Goal: Transaction & Acquisition: Purchase product/service

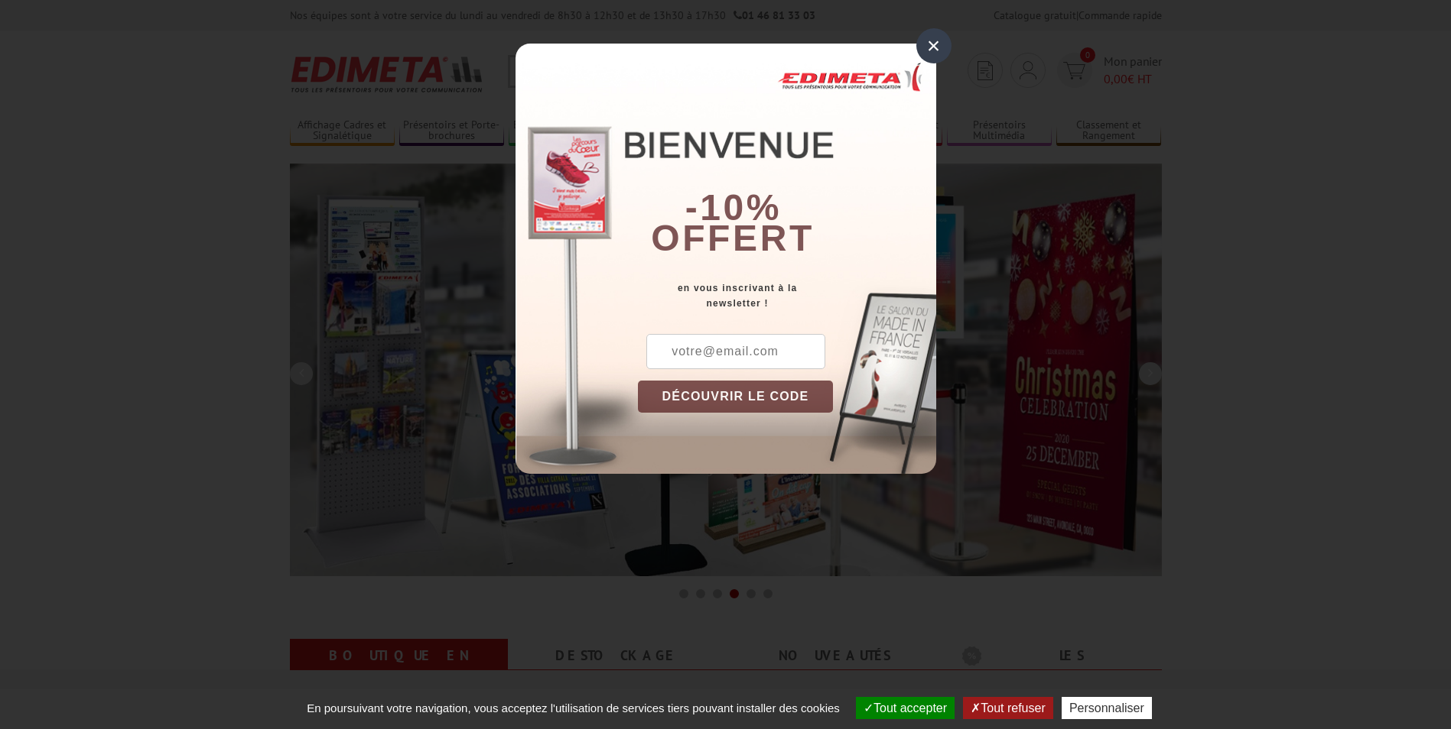
click at [937, 41] on div "×" at bounding box center [933, 45] width 35 height 35
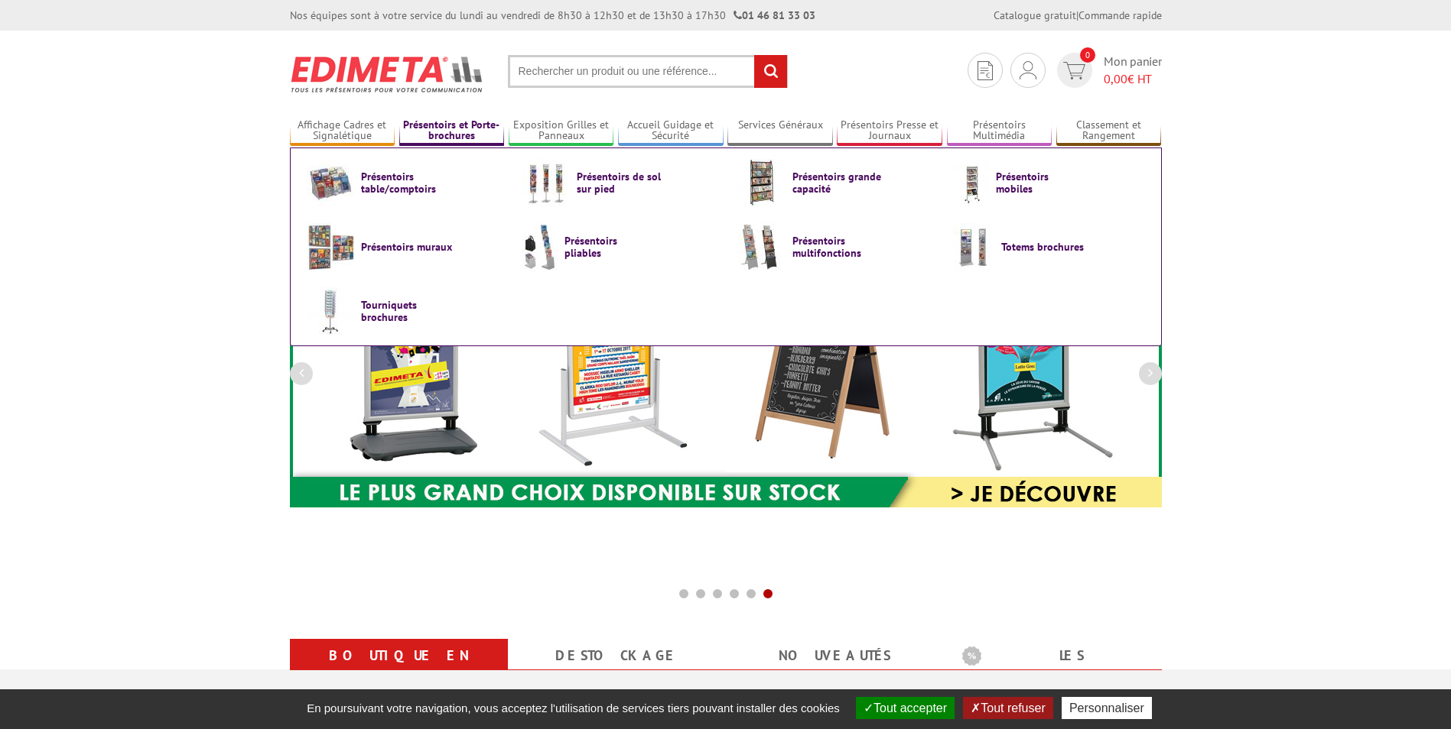
click at [449, 131] on link "Présentoirs et Porte-brochures" at bounding box center [452, 131] width 106 height 25
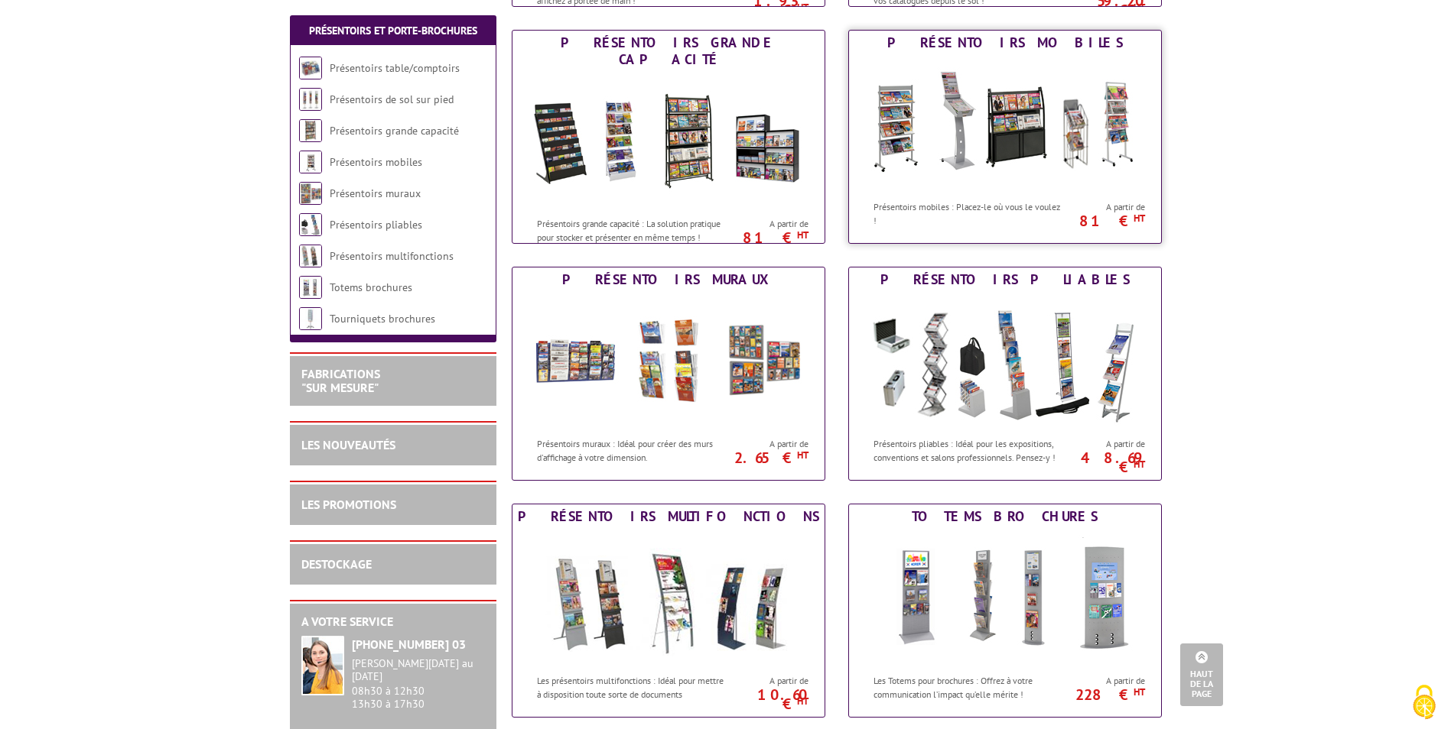
scroll to position [535, 0]
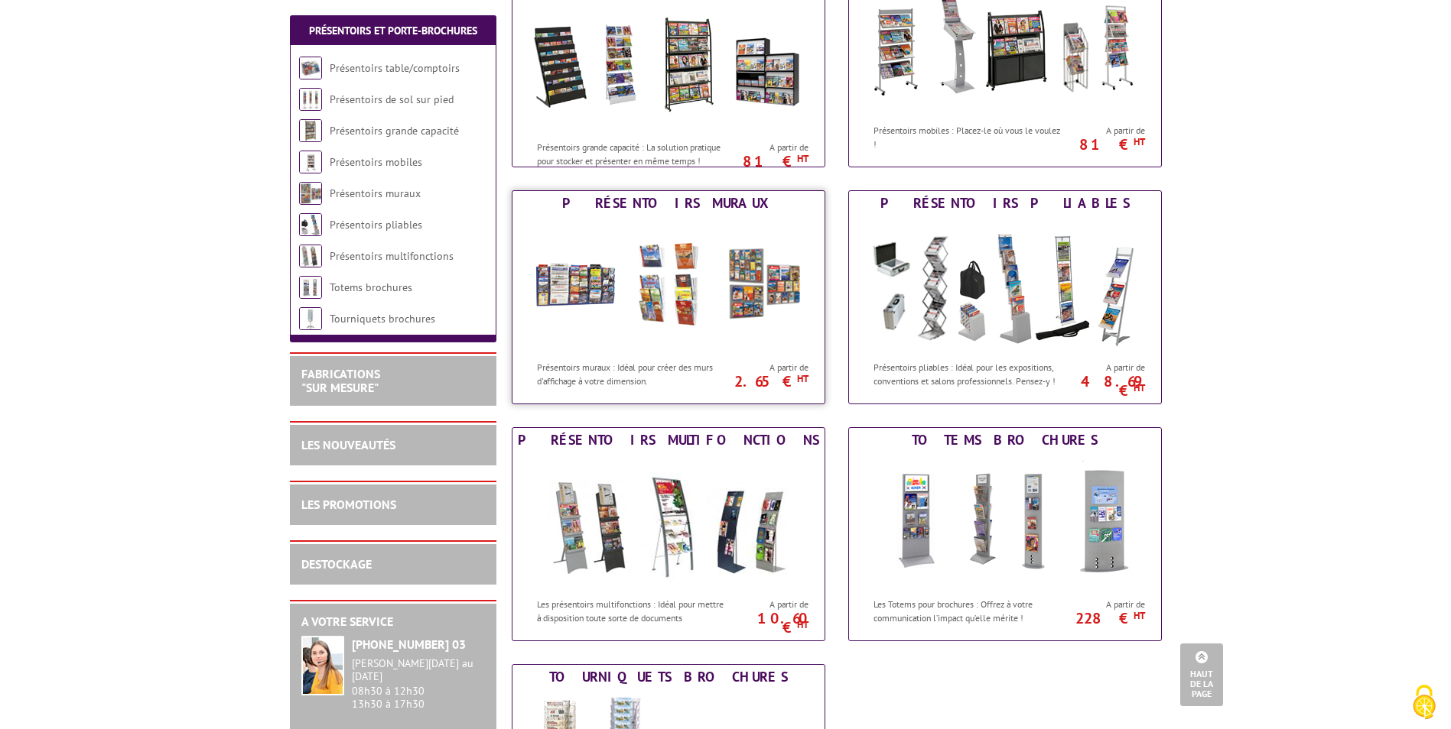
click at [582, 293] on img at bounding box center [668, 285] width 283 height 138
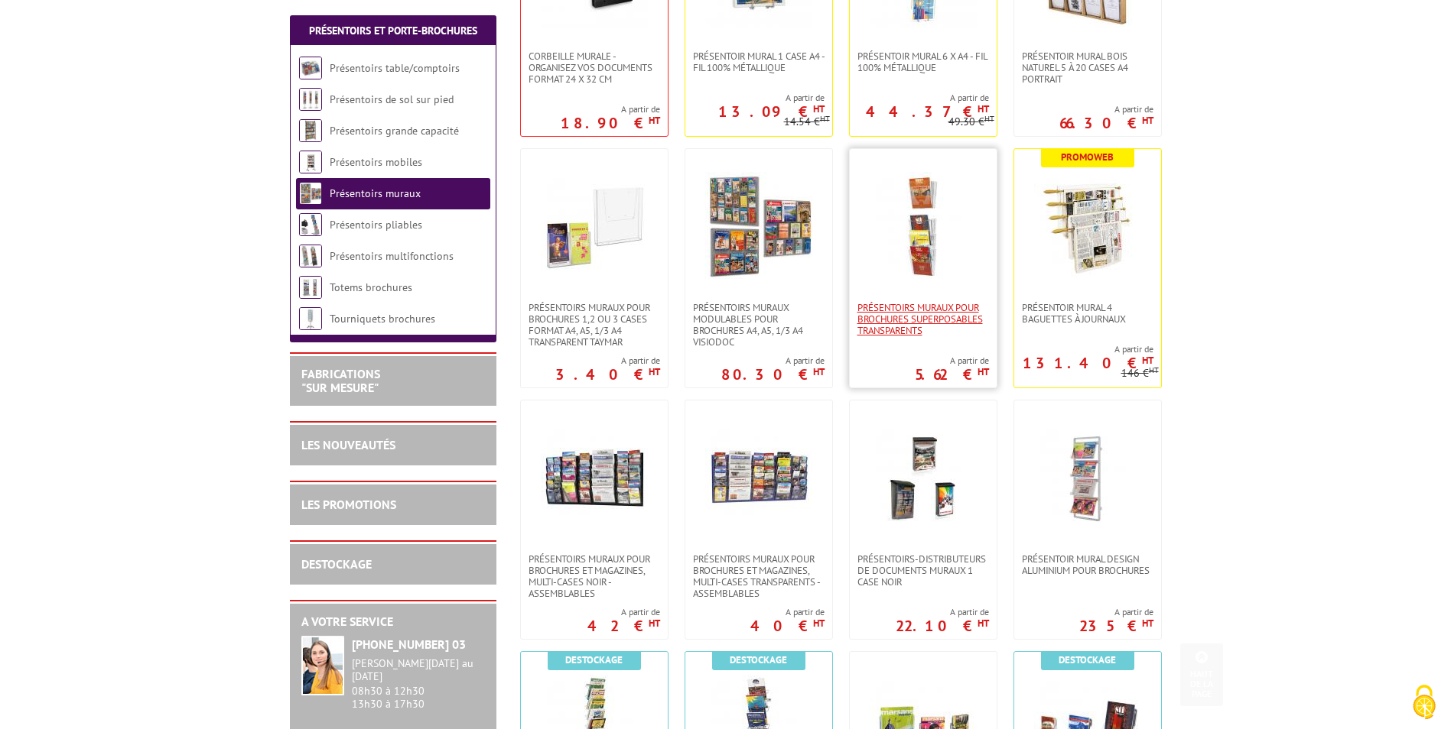
scroll to position [459, 0]
click at [752, 480] on img at bounding box center [758, 476] width 107 height 107
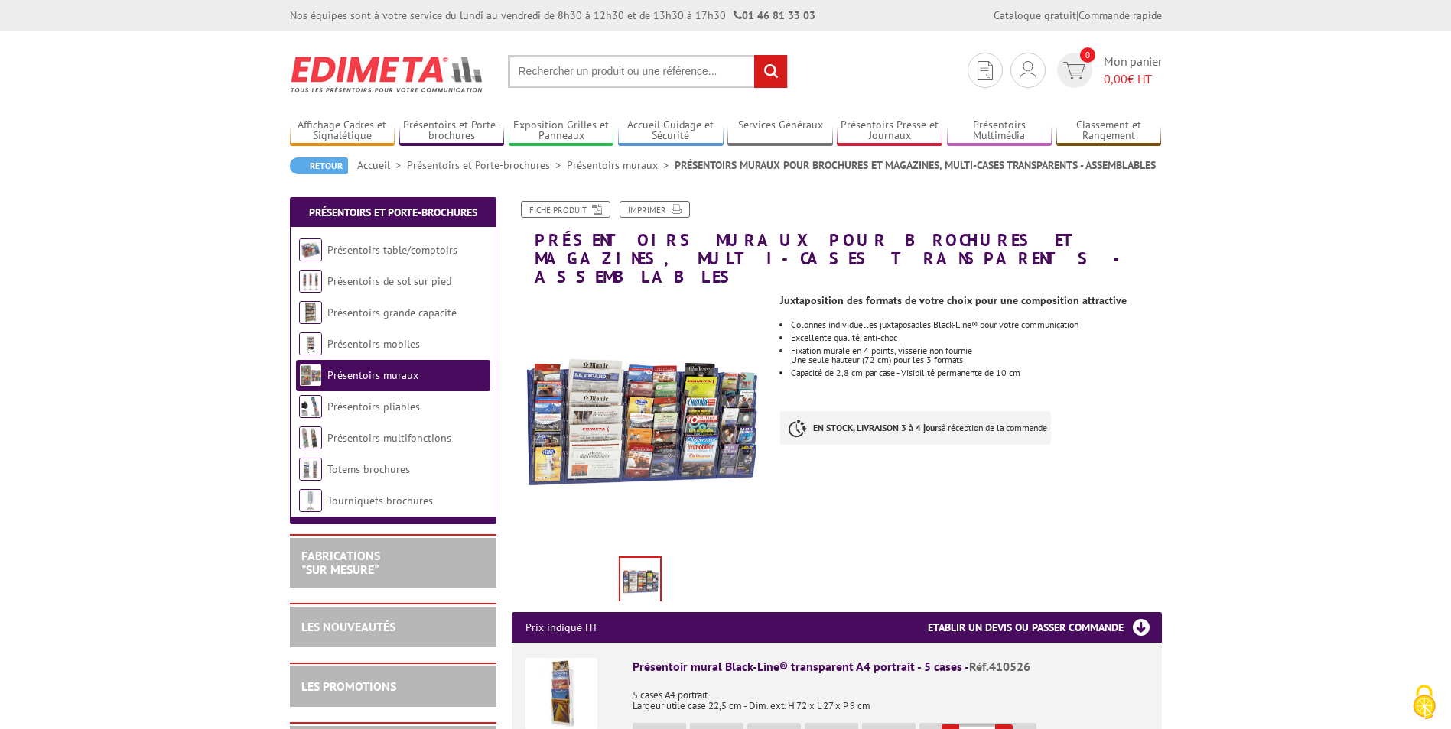
click at [609, 169] on link "Présentoirs muraux" at bounding box center [621, 165] width 108 height 14
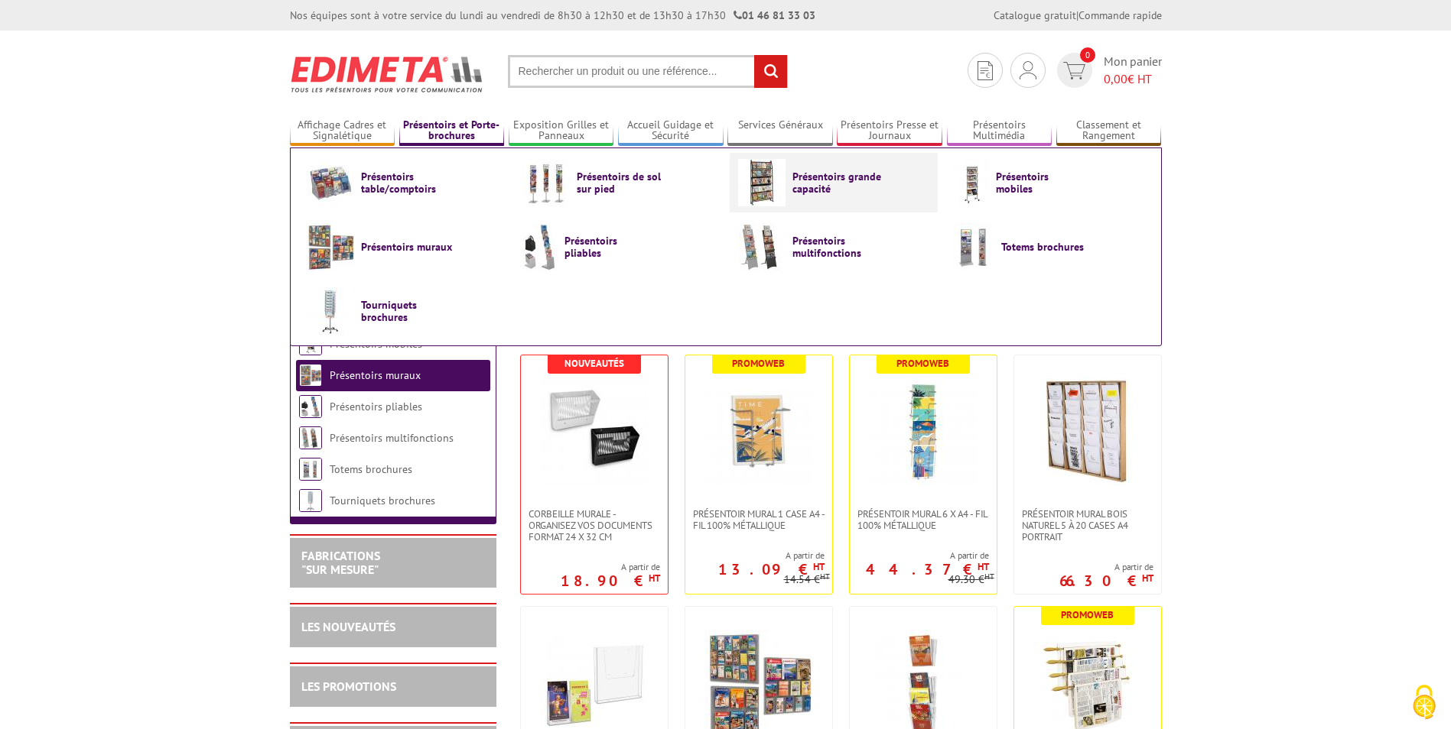
click at [762, 187] on img at bounding box center [761, 182] width 47 height 47
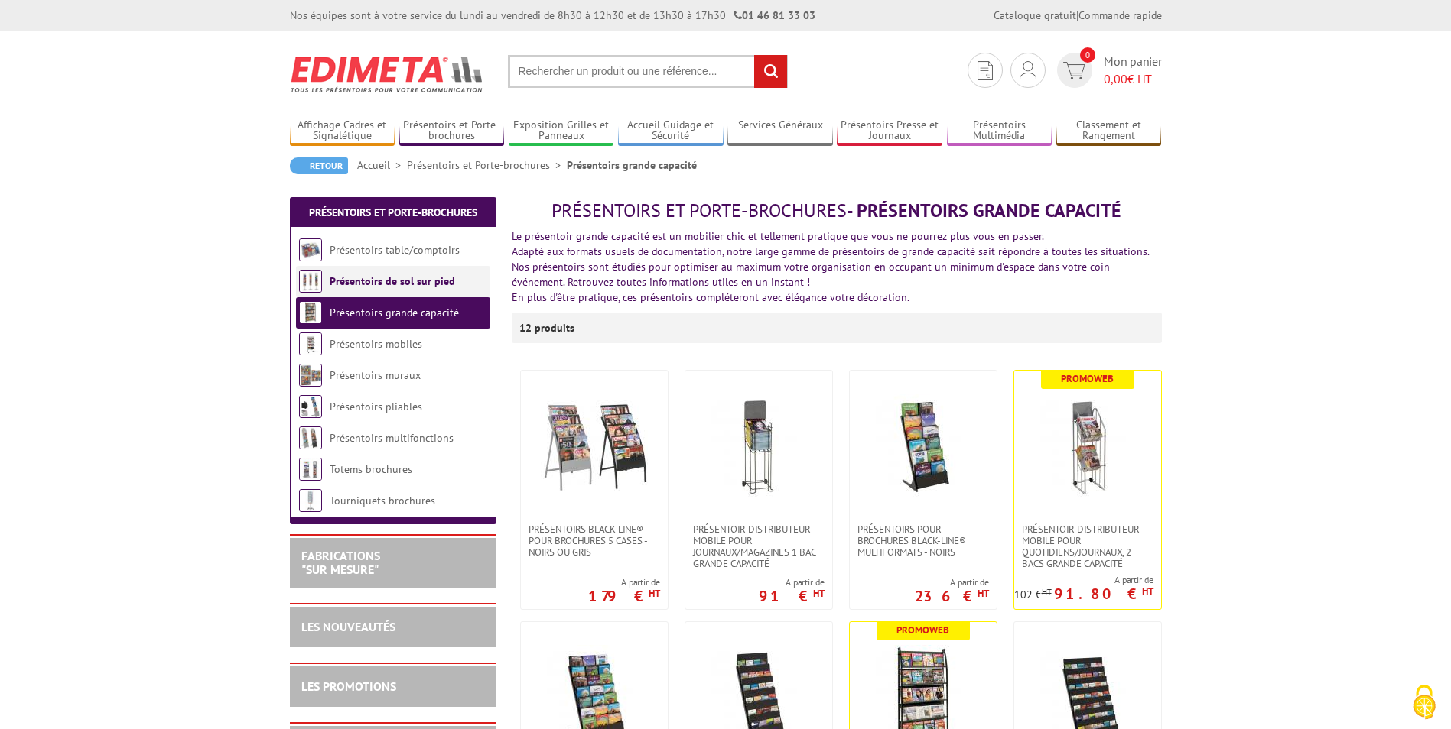
click at [388, 279] on link "Présentoirs de sol sur pied" at bounding box center [392, 282] width 125 height 14
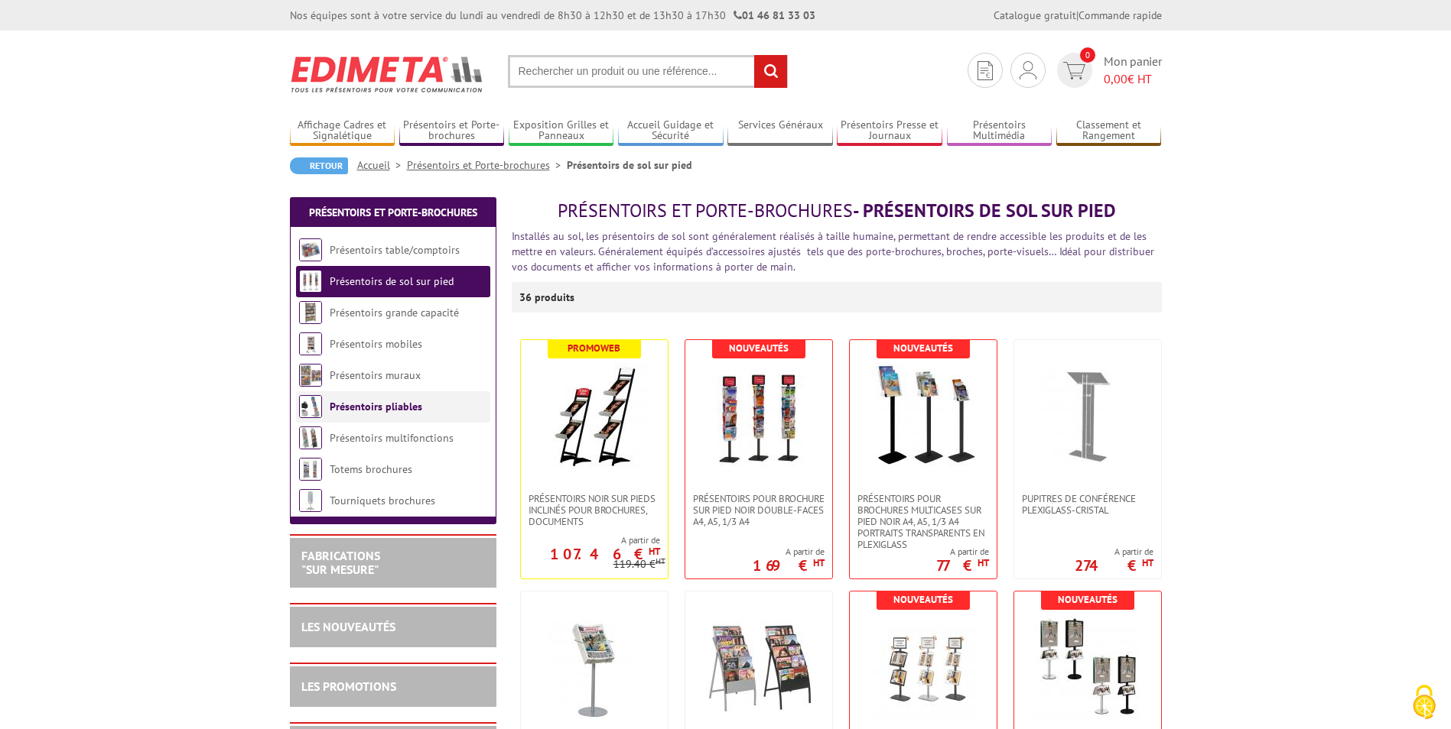
click at [385, 412] on link "Présentoirs pliables" at bounding box center [376, 407] width 93 height 14
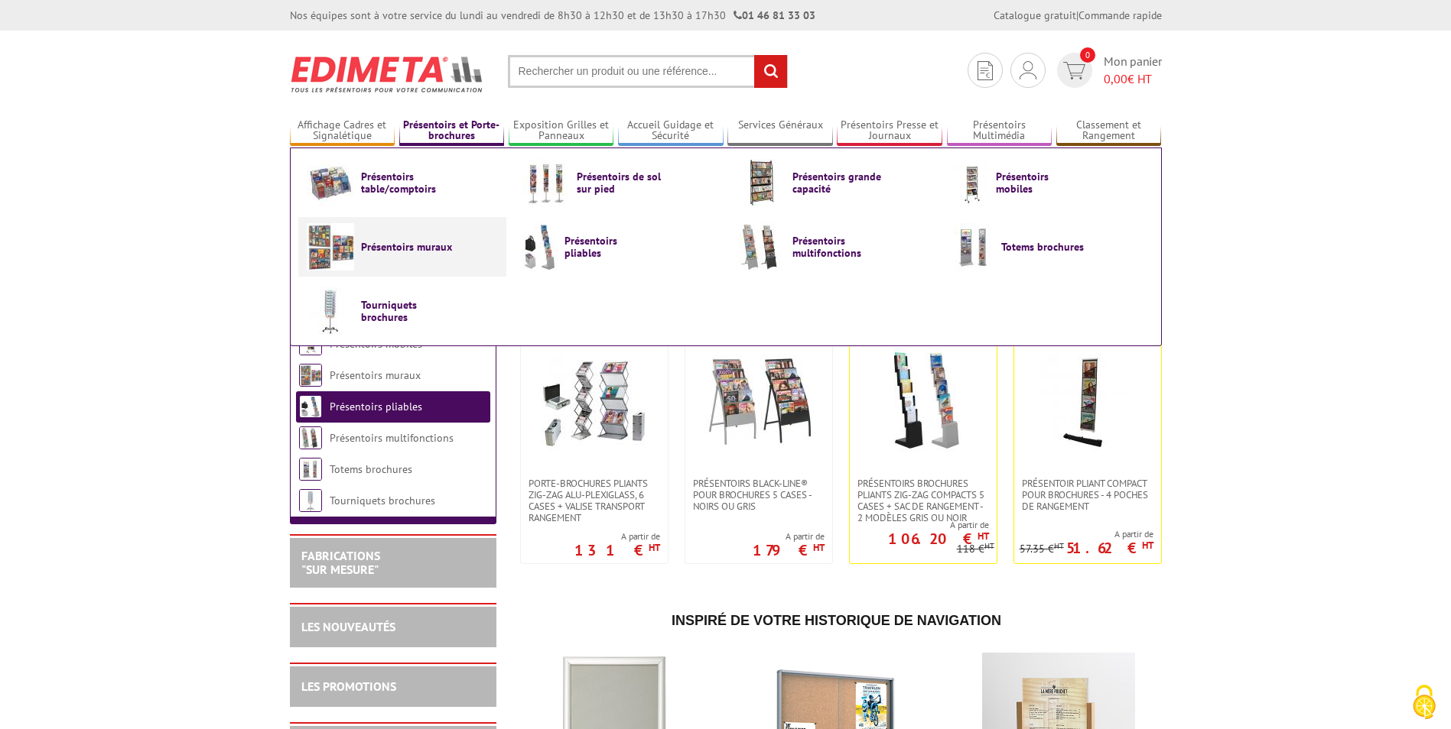
click at [374, 237] on link "Présentoirs muraux" at bounding box center [402, 246] width 191 height 47
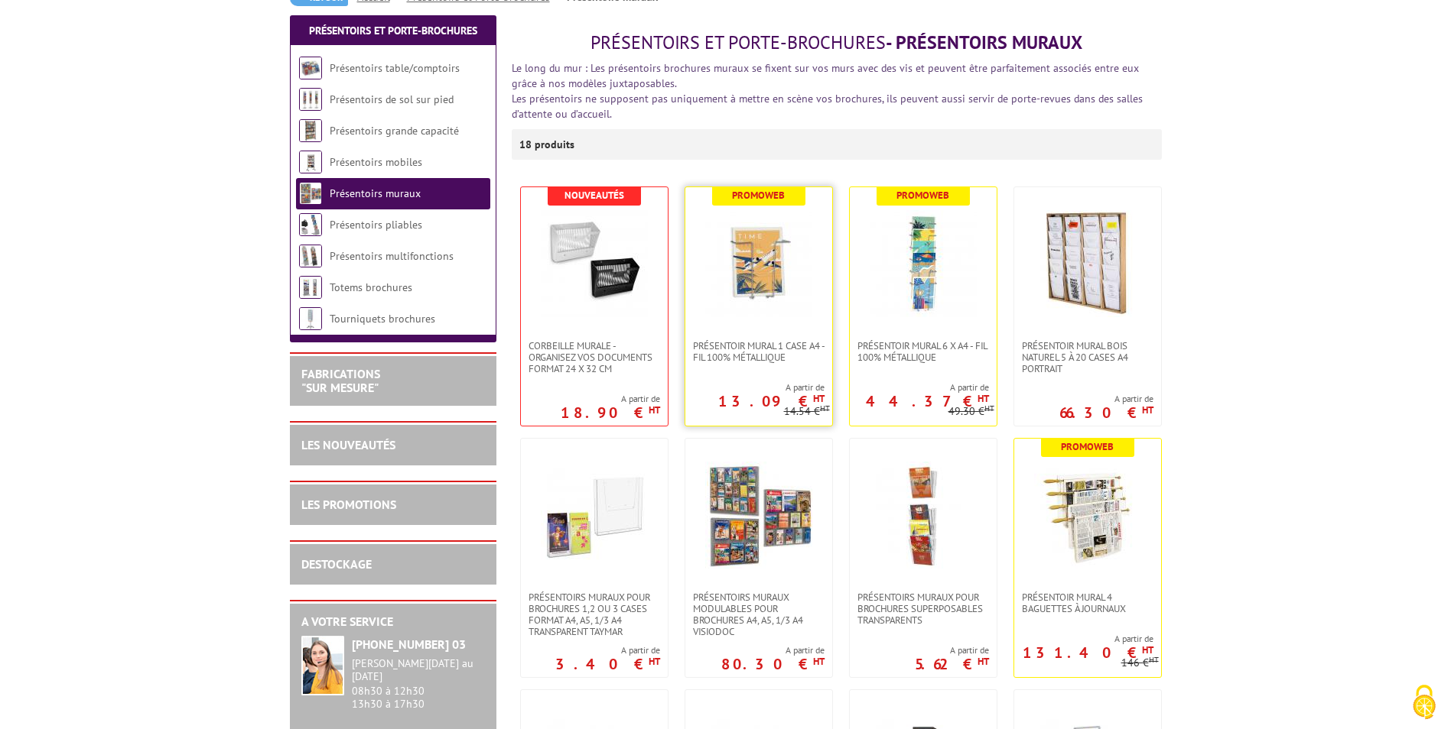
scroll to position [229, 0]
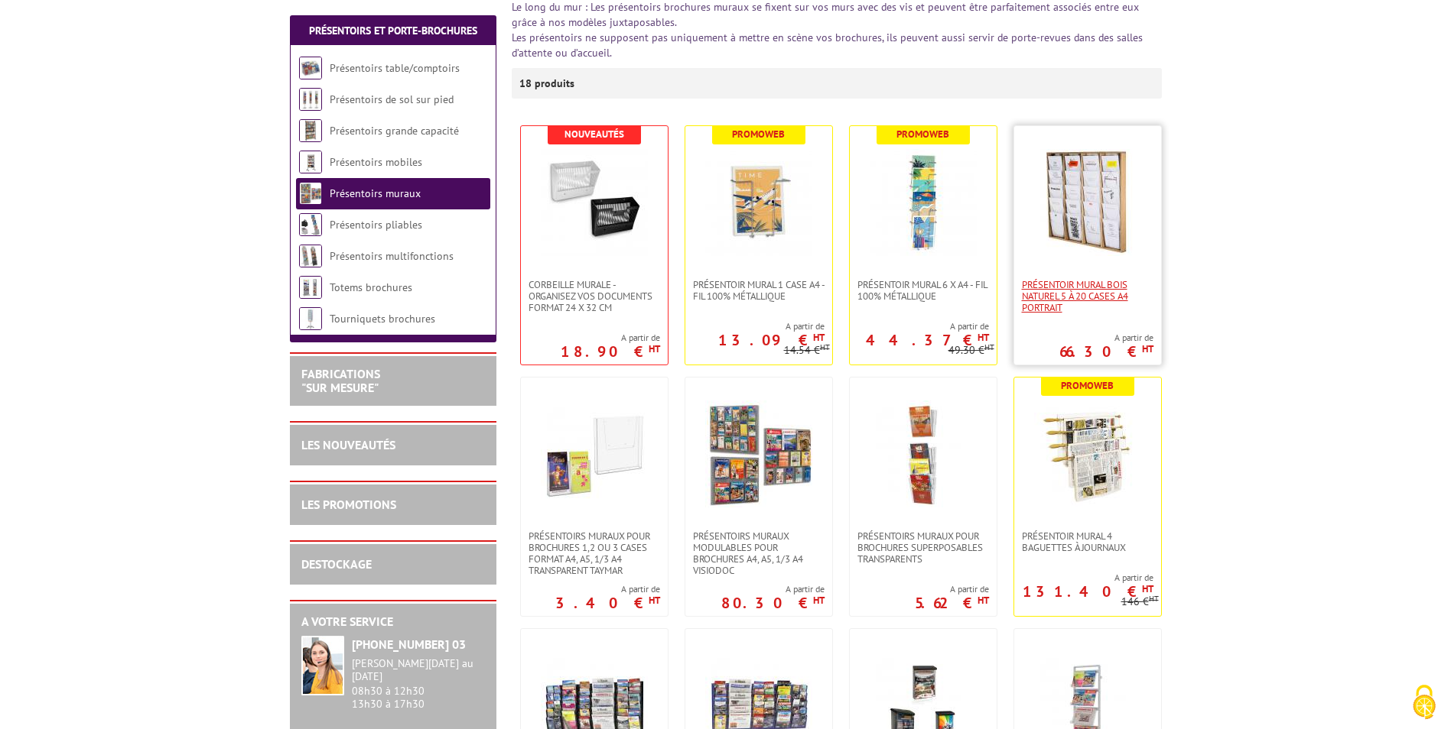
click at [1084, 290] on span "Présentoir Mural Bois naturel 5 à 20 cases A4 Portrait" at bounding box center [1088, 296] width 132 height 34
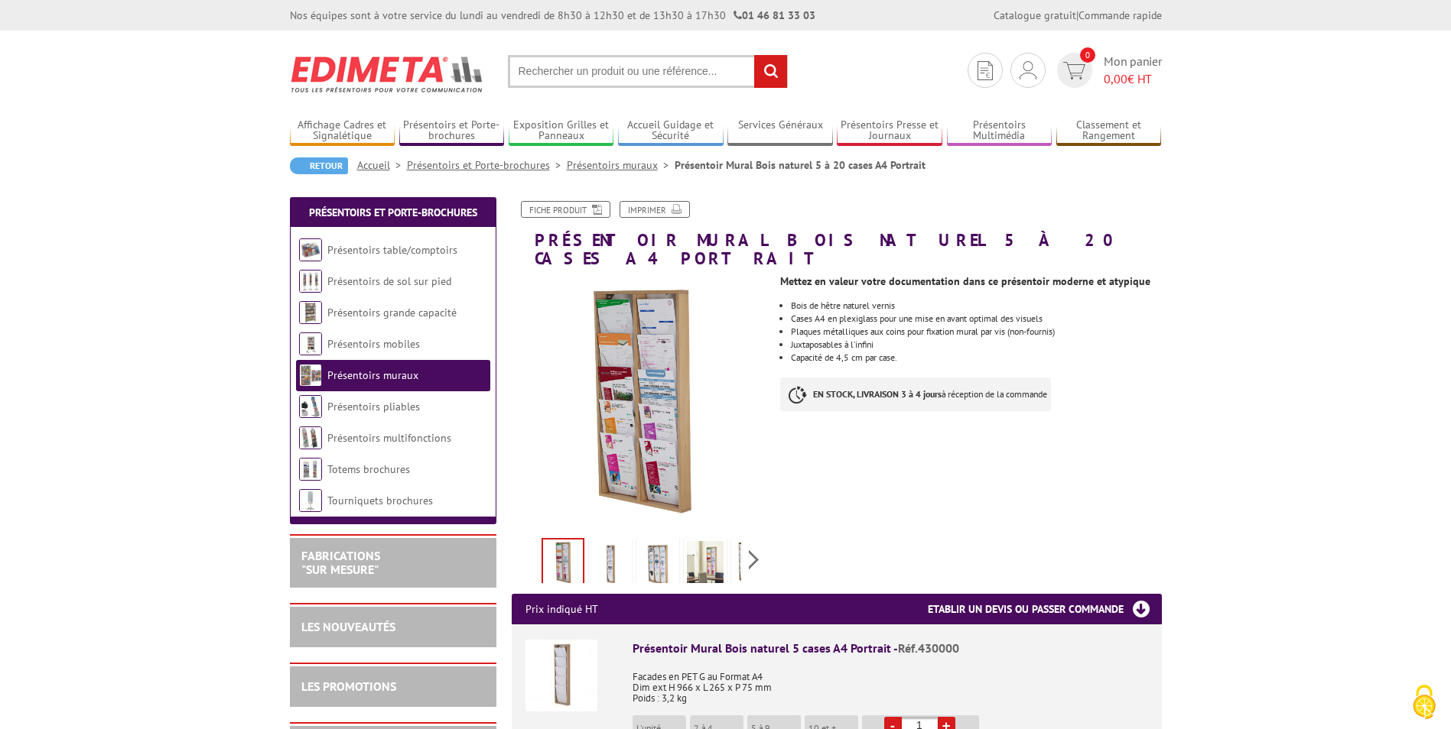
click at [615, 552] on img at bounding box center [610, 564] width 37 height 47
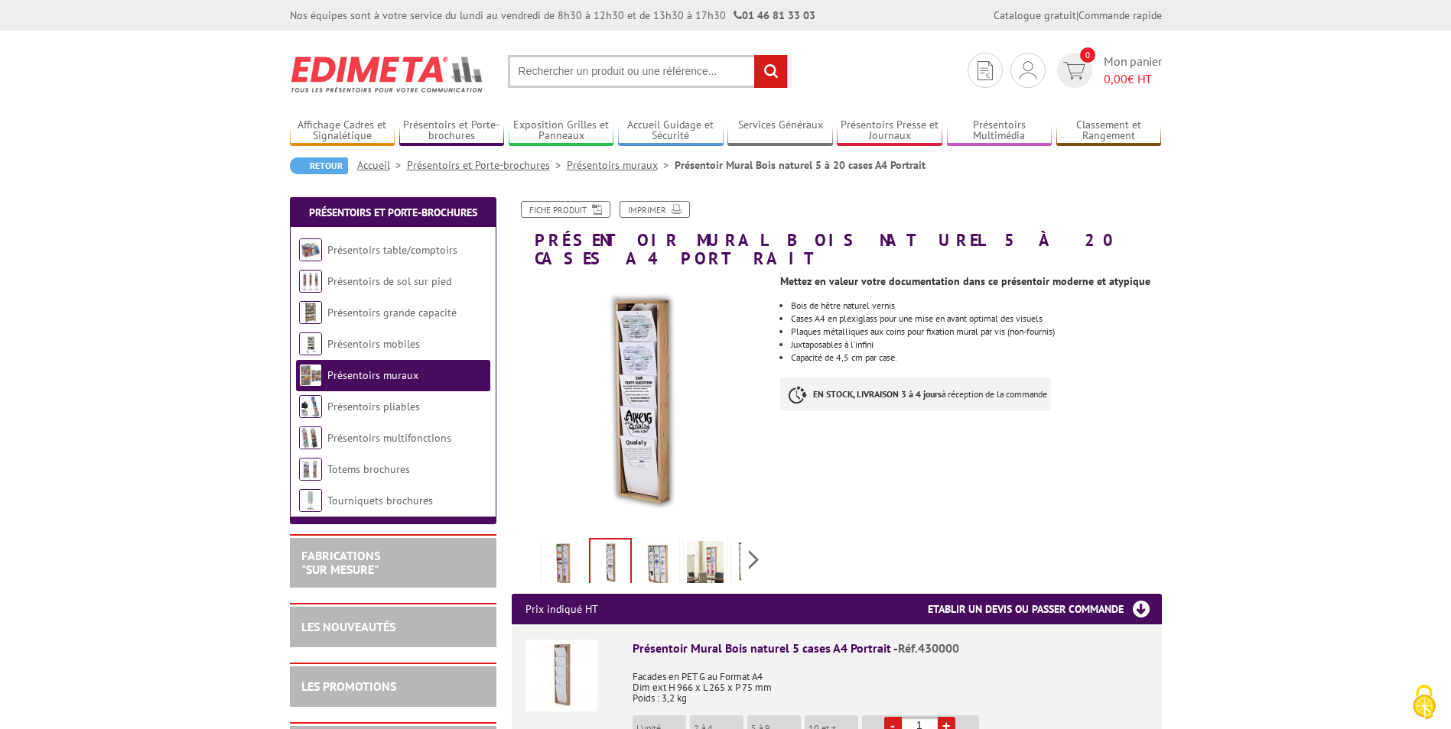
click at [654, 544] on img at bounding box center [657, 564] width 37 height 47
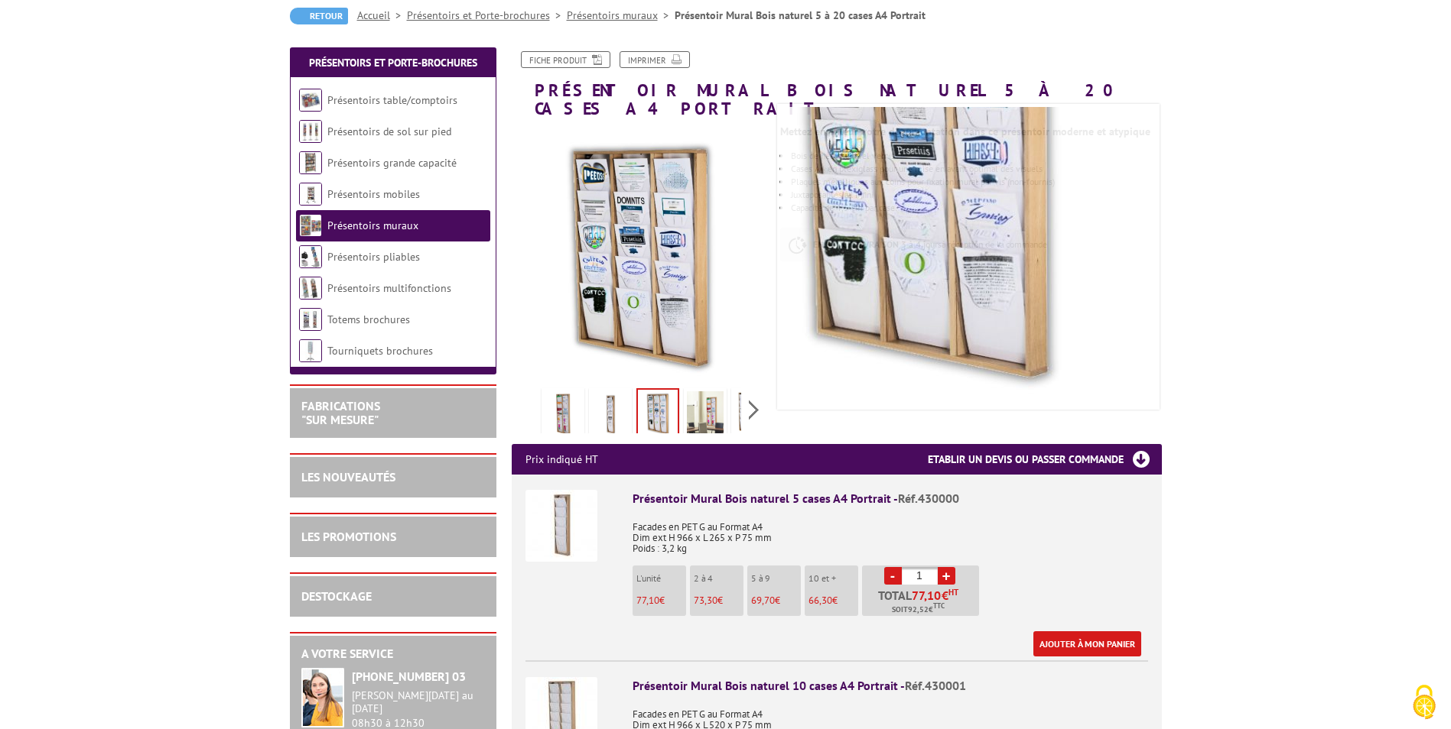
scroll to position [153, 0]
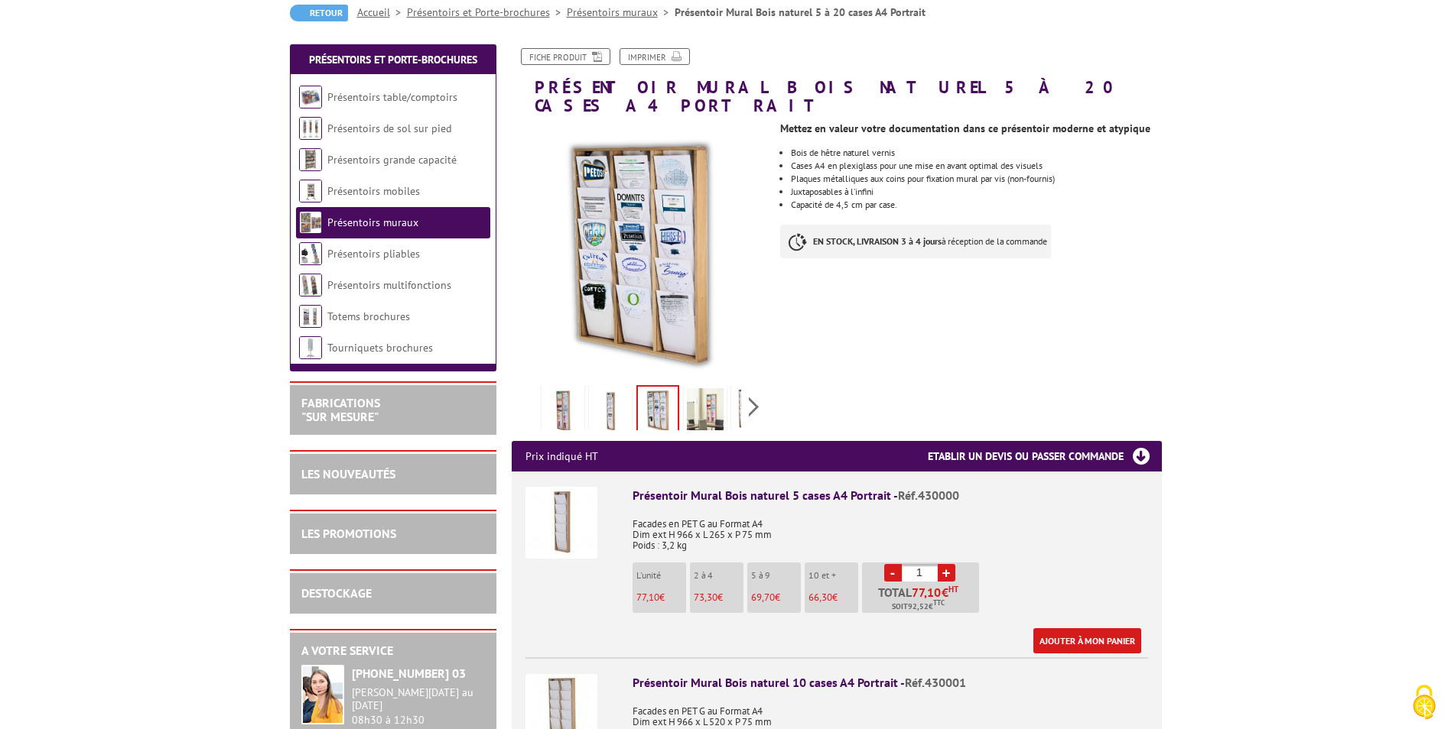
click at [714, 396] on img at bounding box center [705, 411] width 37 height 47
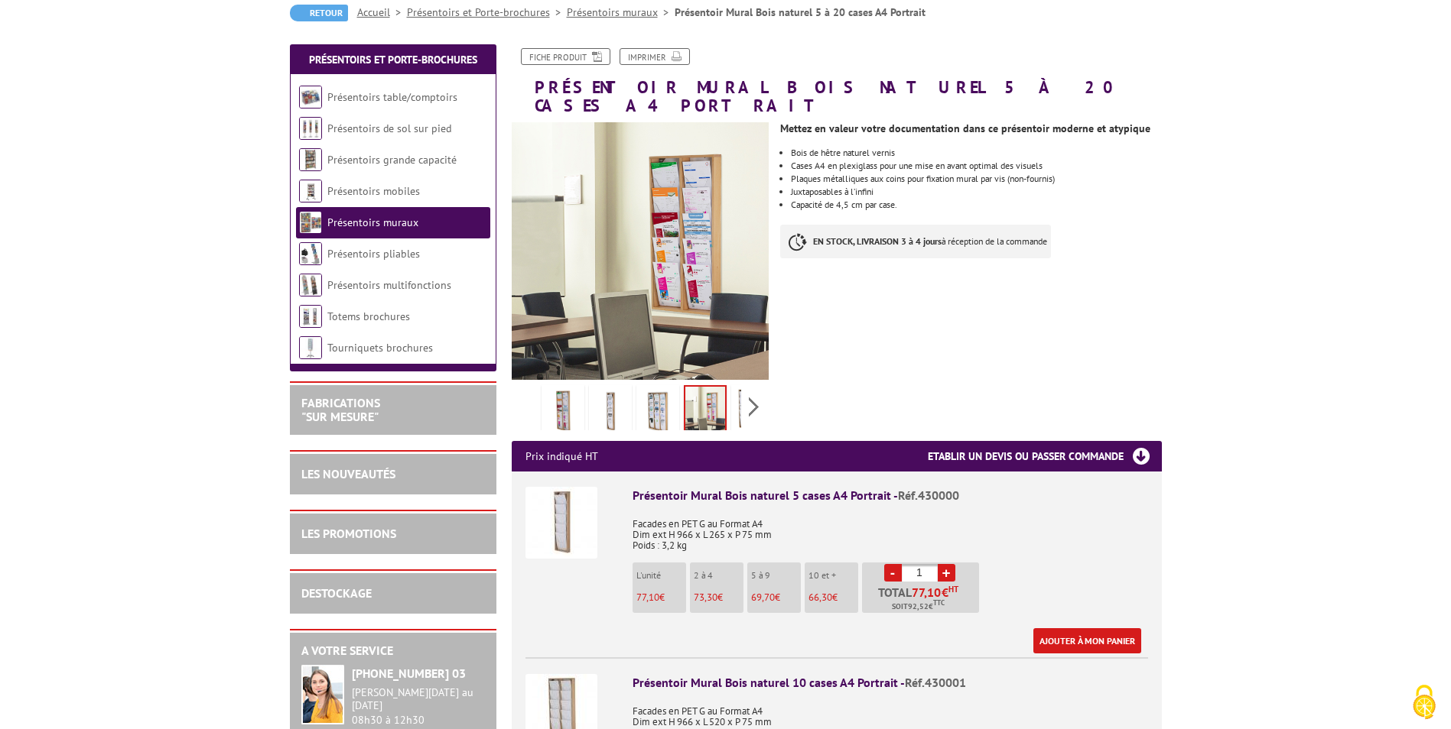
click at [741, 391] on img at bounding box center [752, 411] width 37 height 47
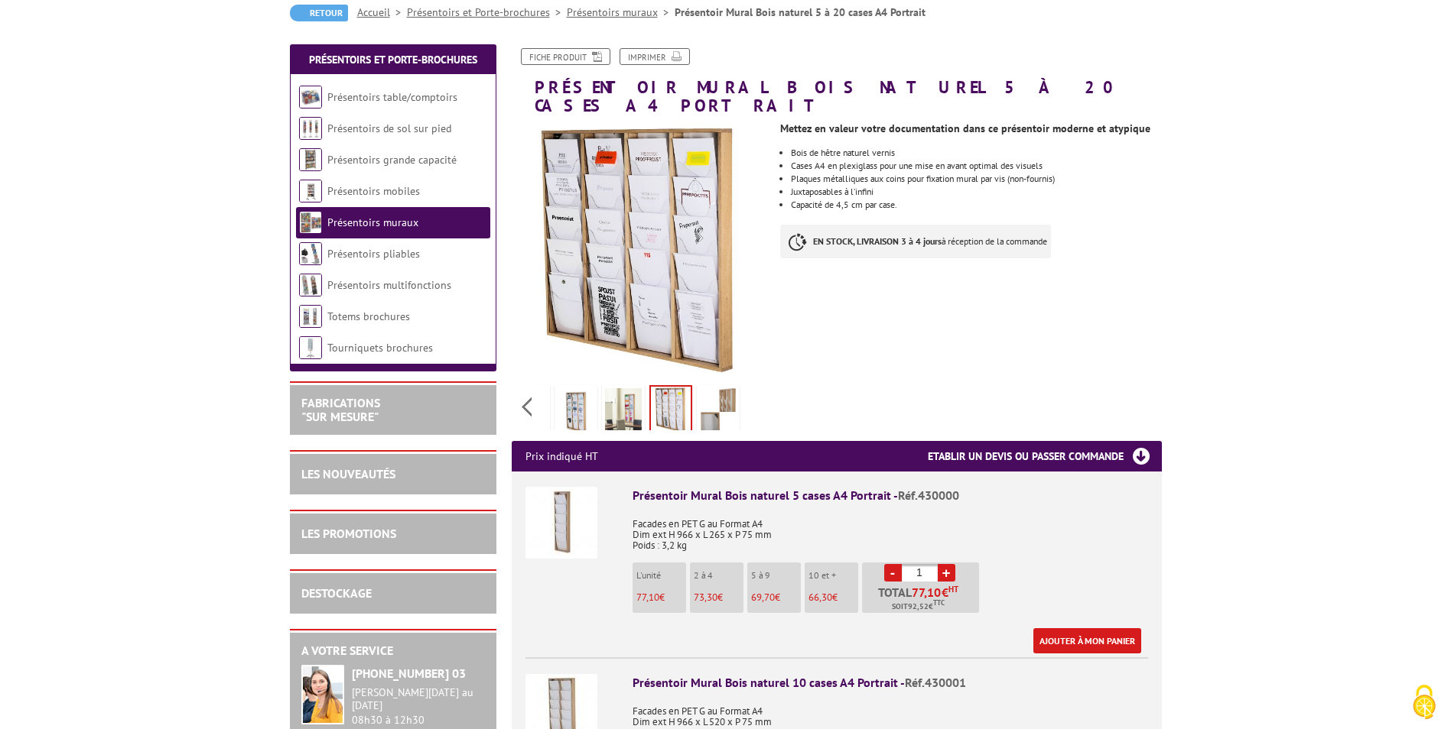
click at [722, 395] on img at bounding box center [718, 411] width 37 height 47
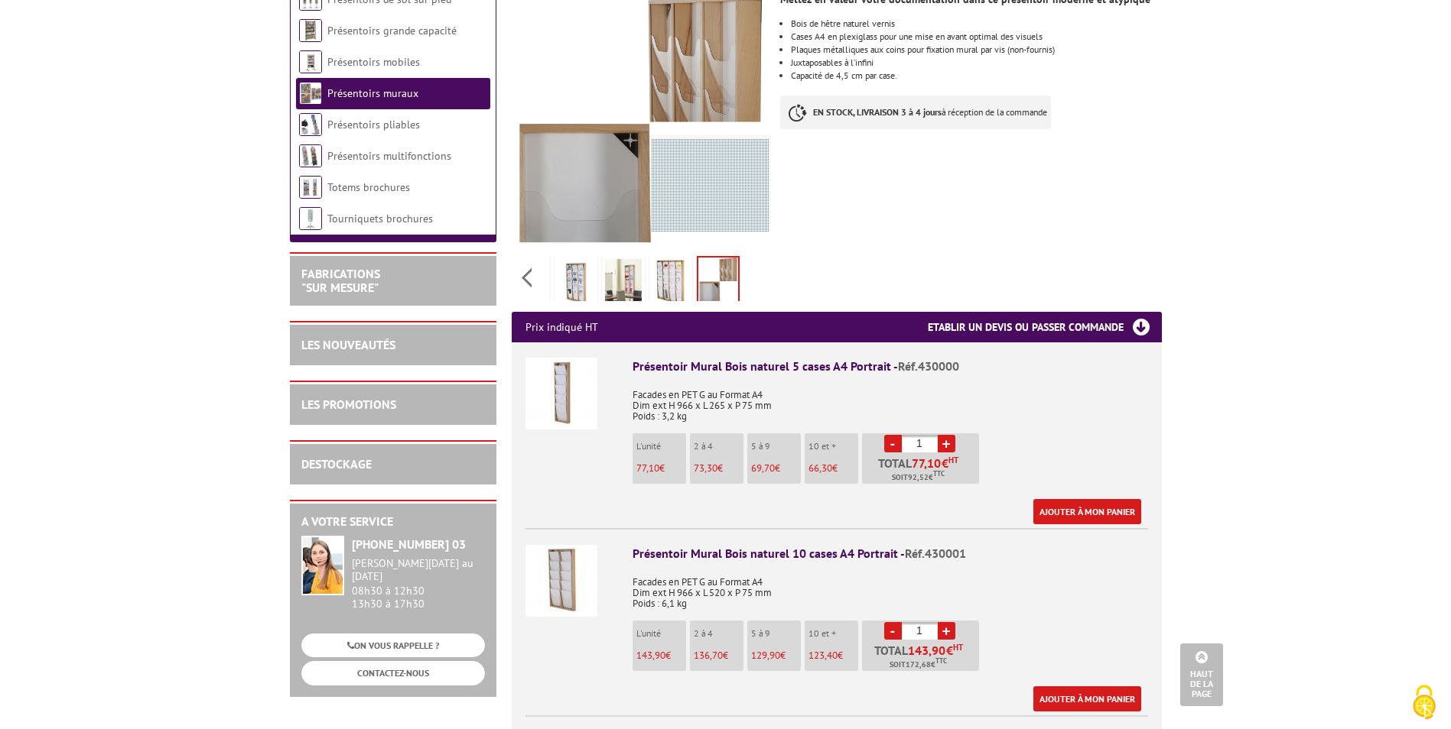
scroll to position [0, 0]
